Goal: Check status: Check status

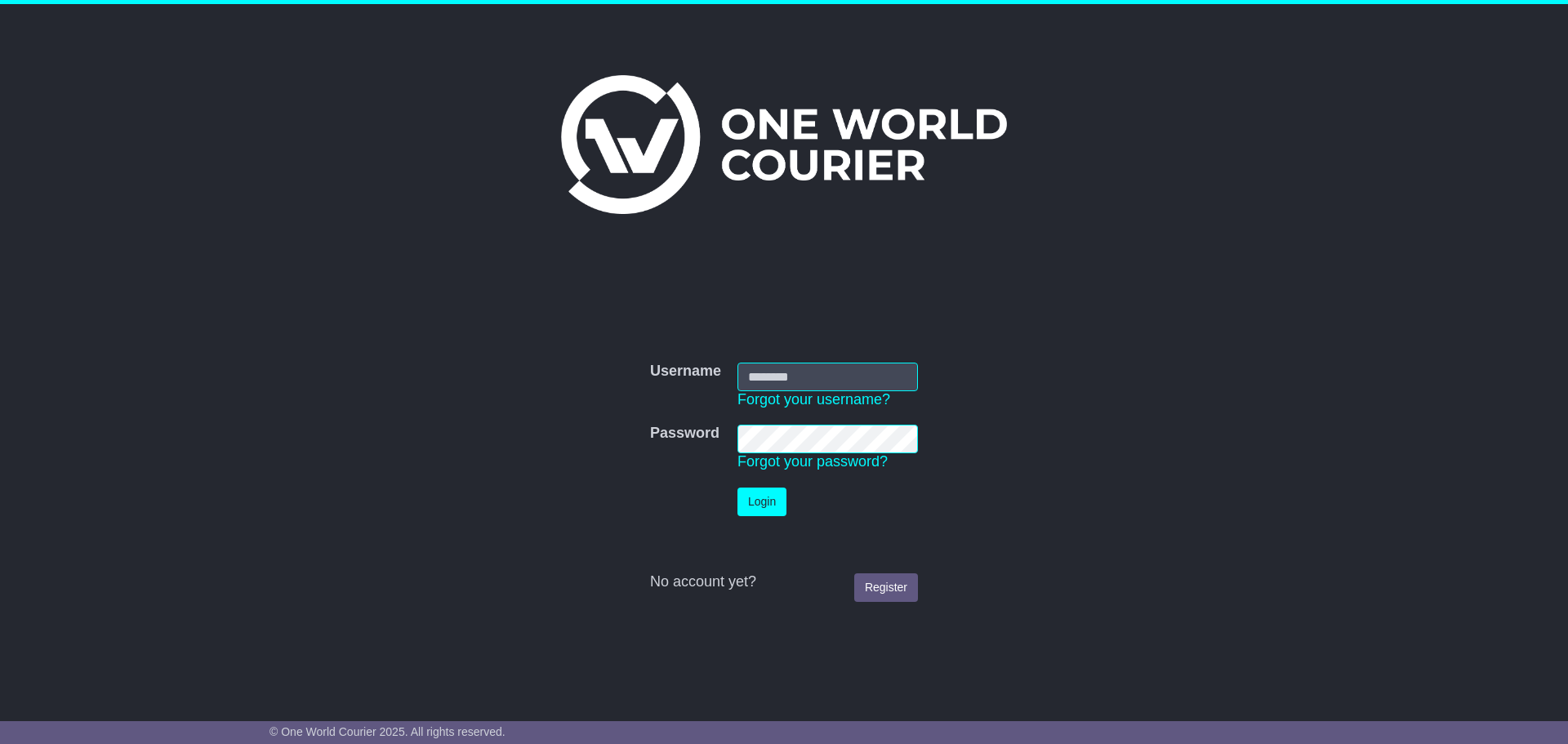
type input "**********"
click at [769, 506] on button "Login" at bounding box center [762, 502] width 49 height 29
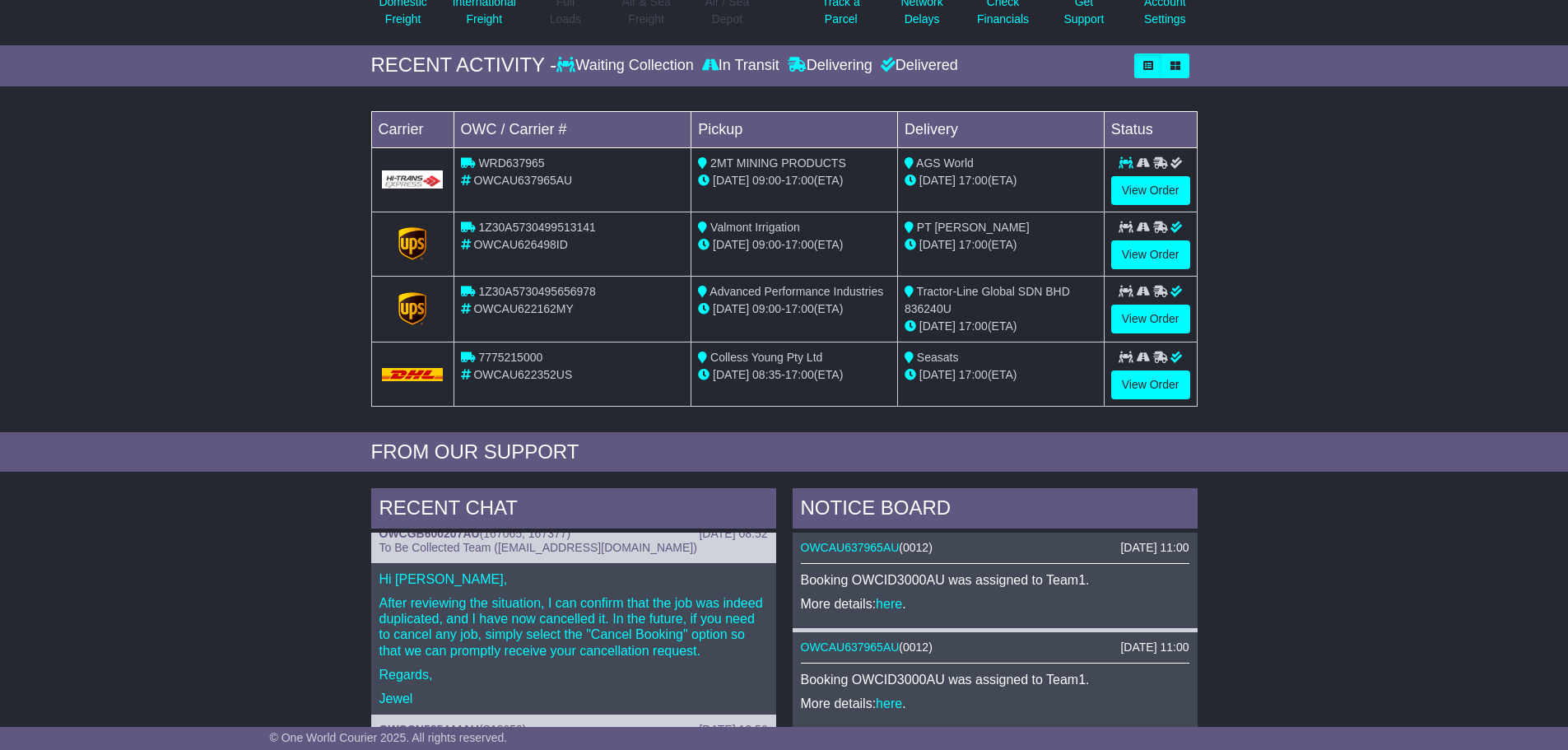
scroll to position [247, 0]
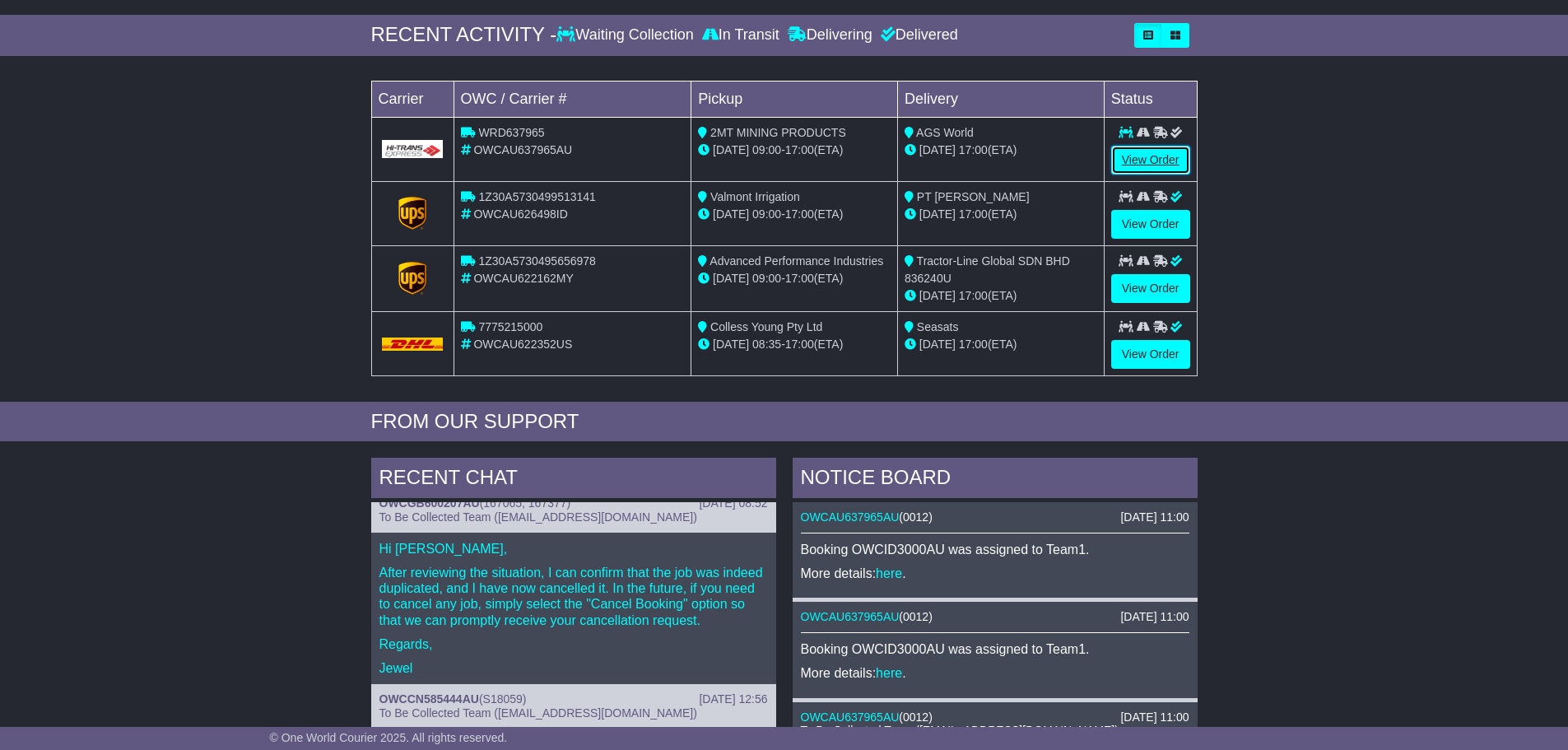
click at [1150, 159] on link "View Order" at bounding box center [1150, 160] width 79 height 29
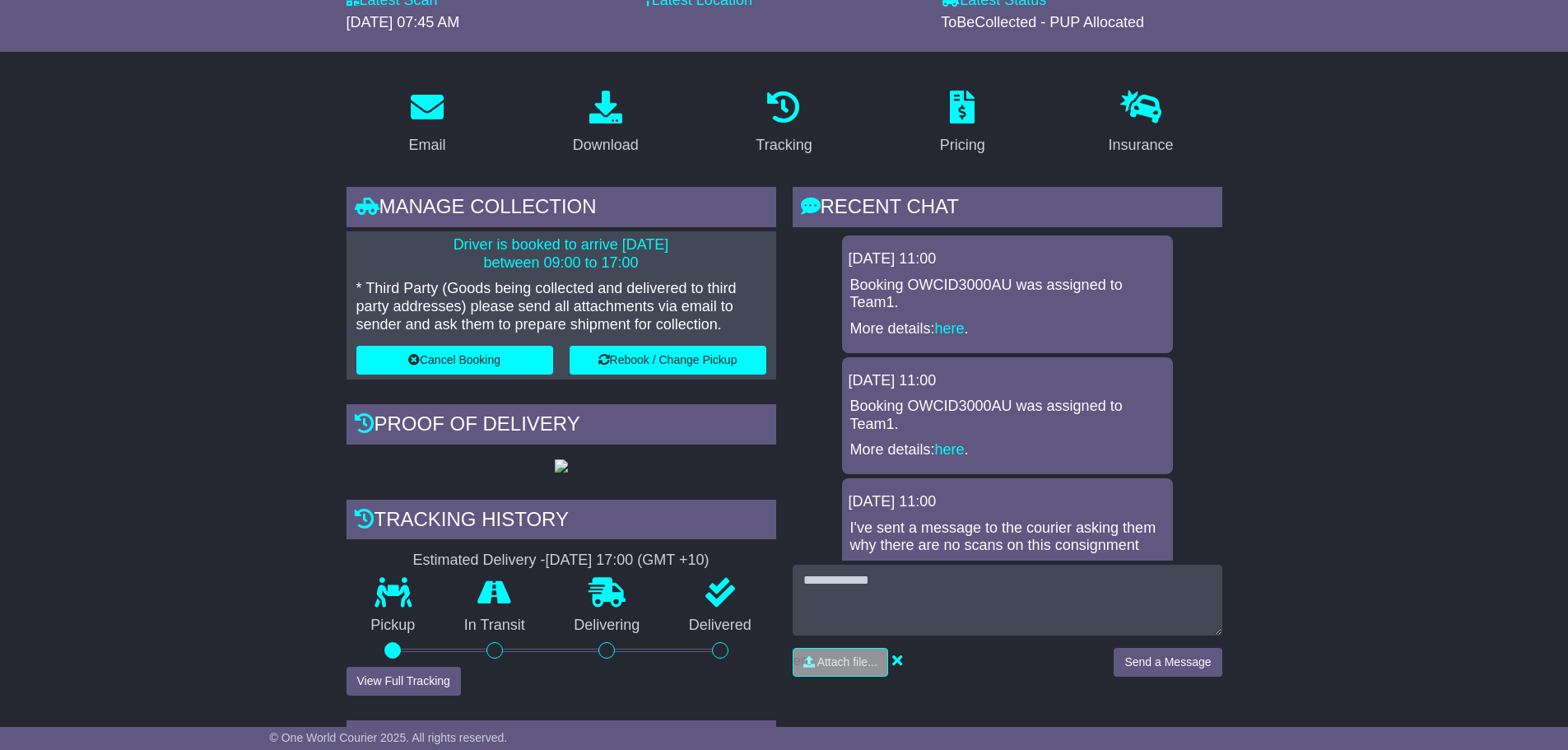
scroll to position [247, 0]
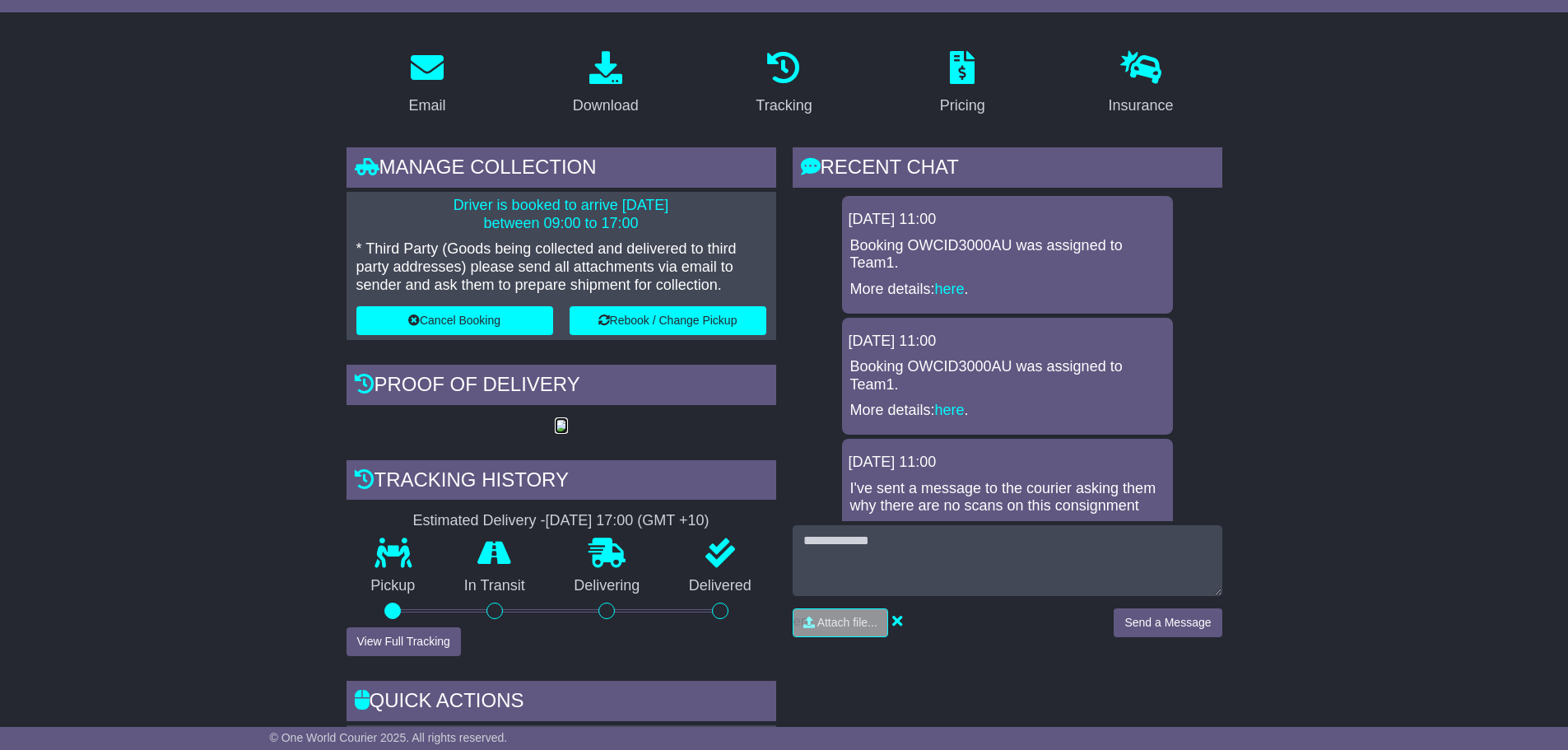
click at [555, 433] on img at bounding box center [561, 426] width 13 height 13
